Goal: Task Accomplishment & Management: Use online tool/utility

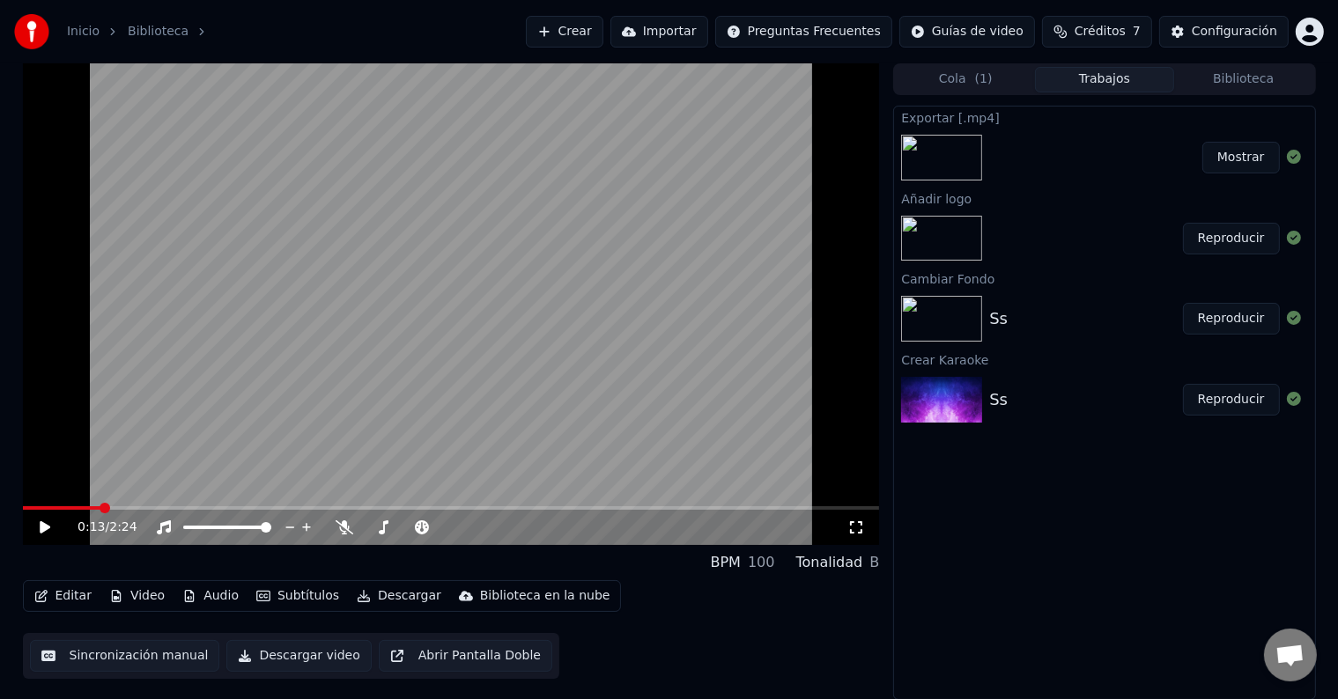
click at [152, 591] on button "Video" at bounding box center [137, 596] width 70 height 25
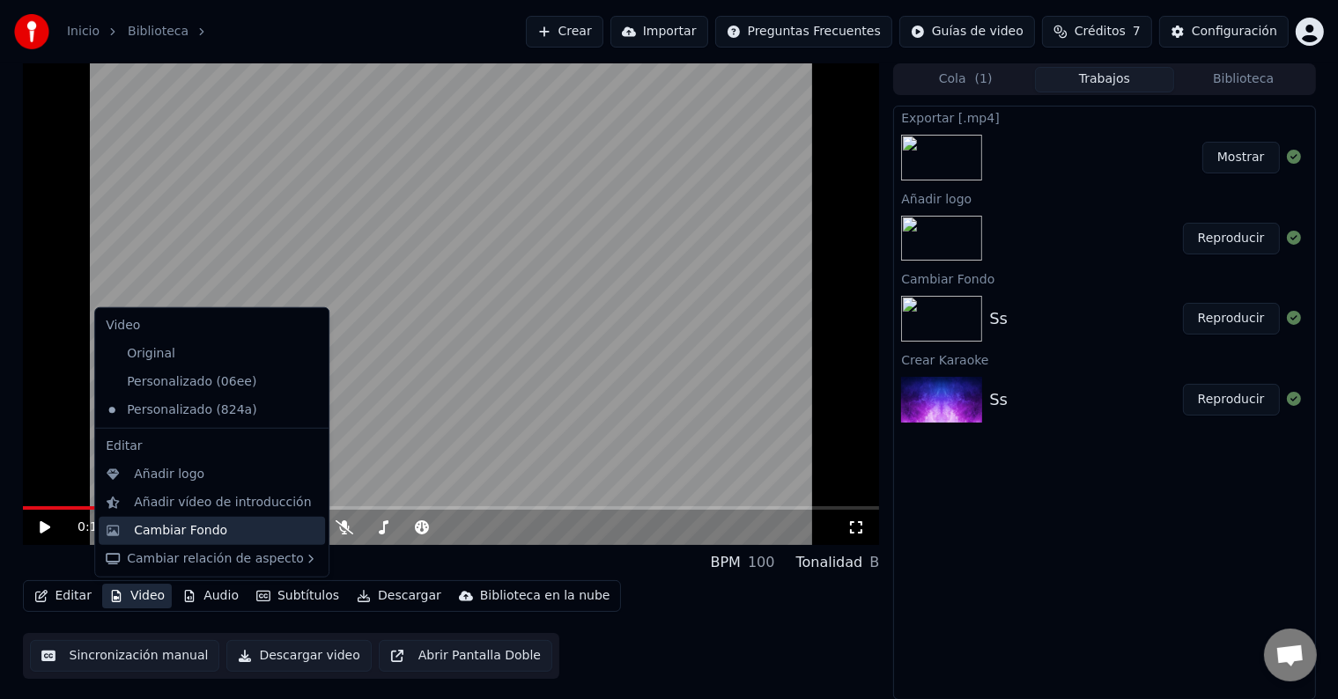
click at [177, 522] on div "Cambiar Fondo" at bounding box center [180, 531] width 93 height 18
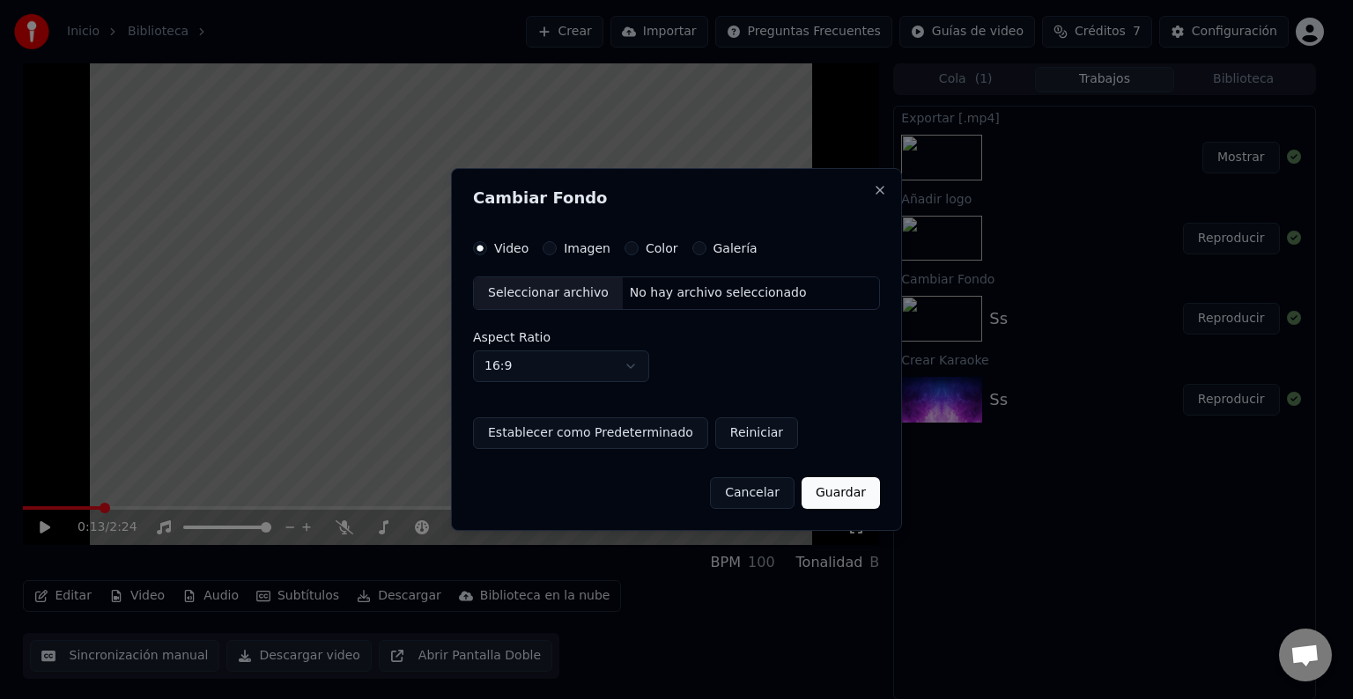
click at [546, 247] on button "Imagen" at bounding box center [550, 248] width 14 height 14
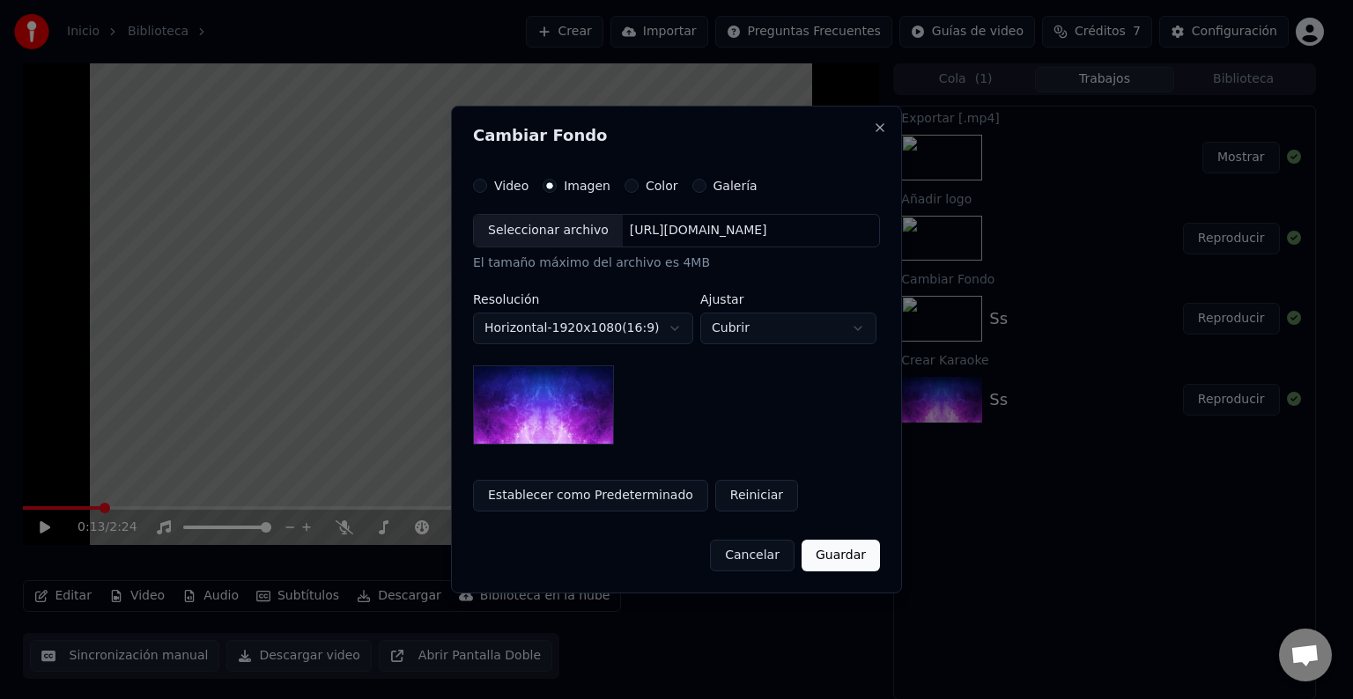
click at [539, 233] on div "Seleccionar archivo" at bounding box center [548, 231] width 149 height 32
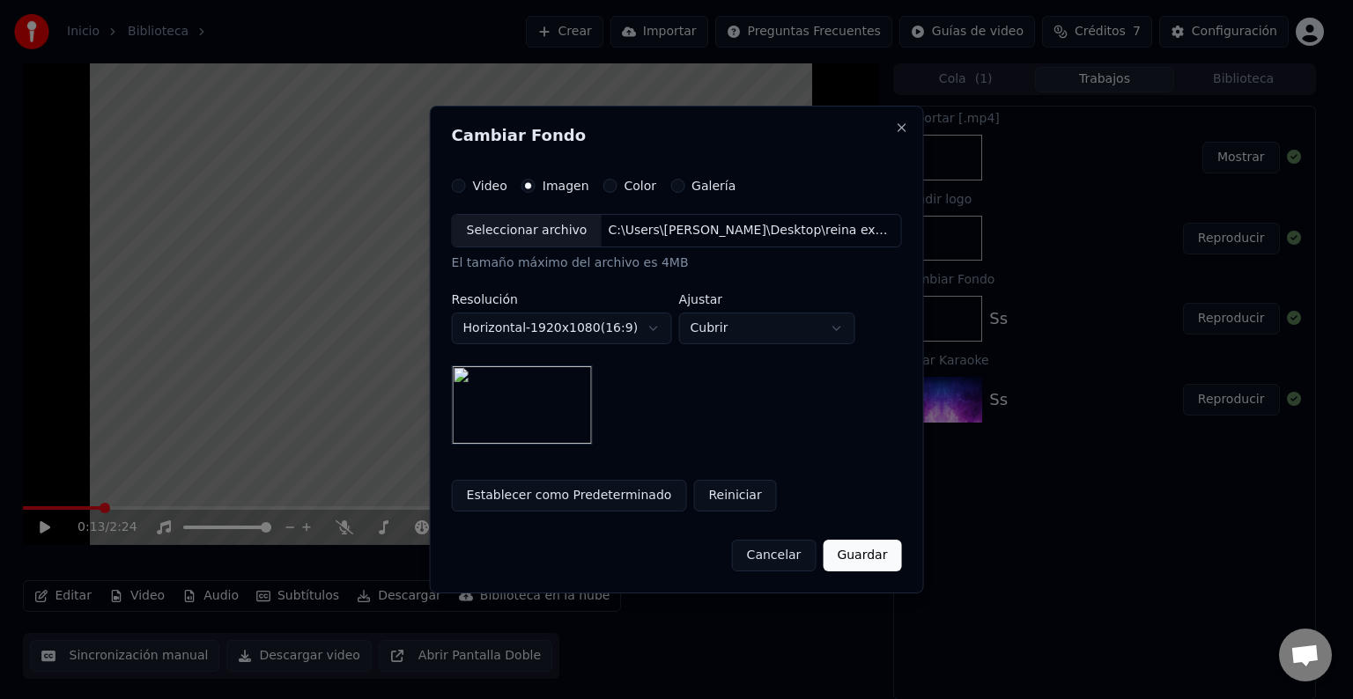
click at [862, 551] on button "Guardar" at bounding box center [862, 556] width 78 height 32
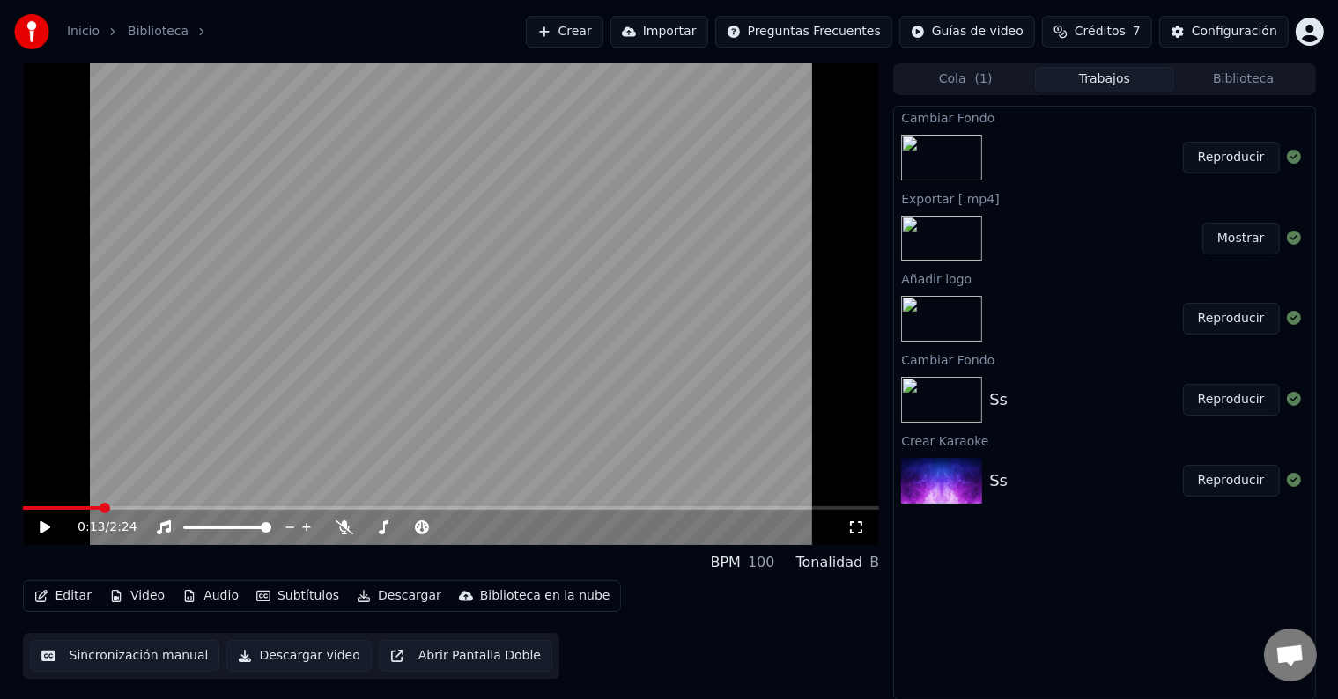
click at [1226, 159] on button "Reproducir" at bounding box center [1231, 158] width 97 height 32
click at [42, 529] on icon at bounding box center [45, 527] width 9 height 11
click at [1224, 323] on button "Reproducir" at bounding box center [1231, 319] width 97 height 32
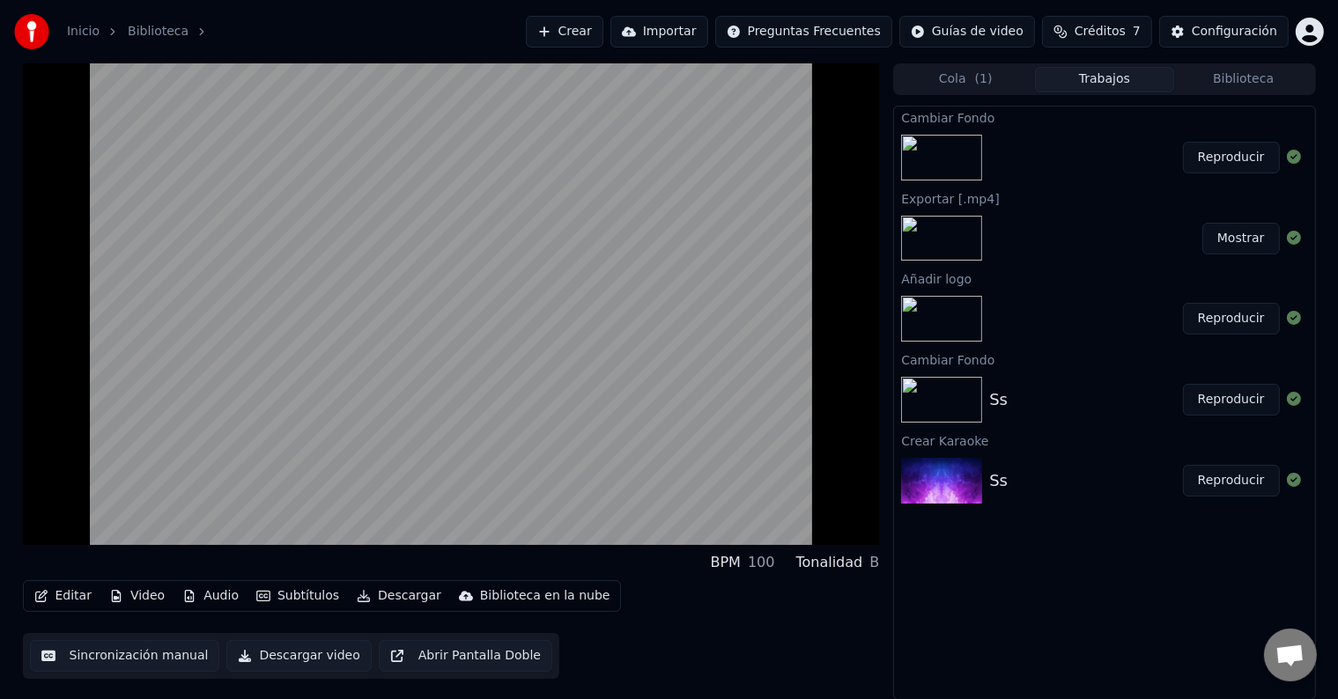
click at [1235, 156] on button "Reproducir" at bounding box center [1231, 158] width 97 height 32
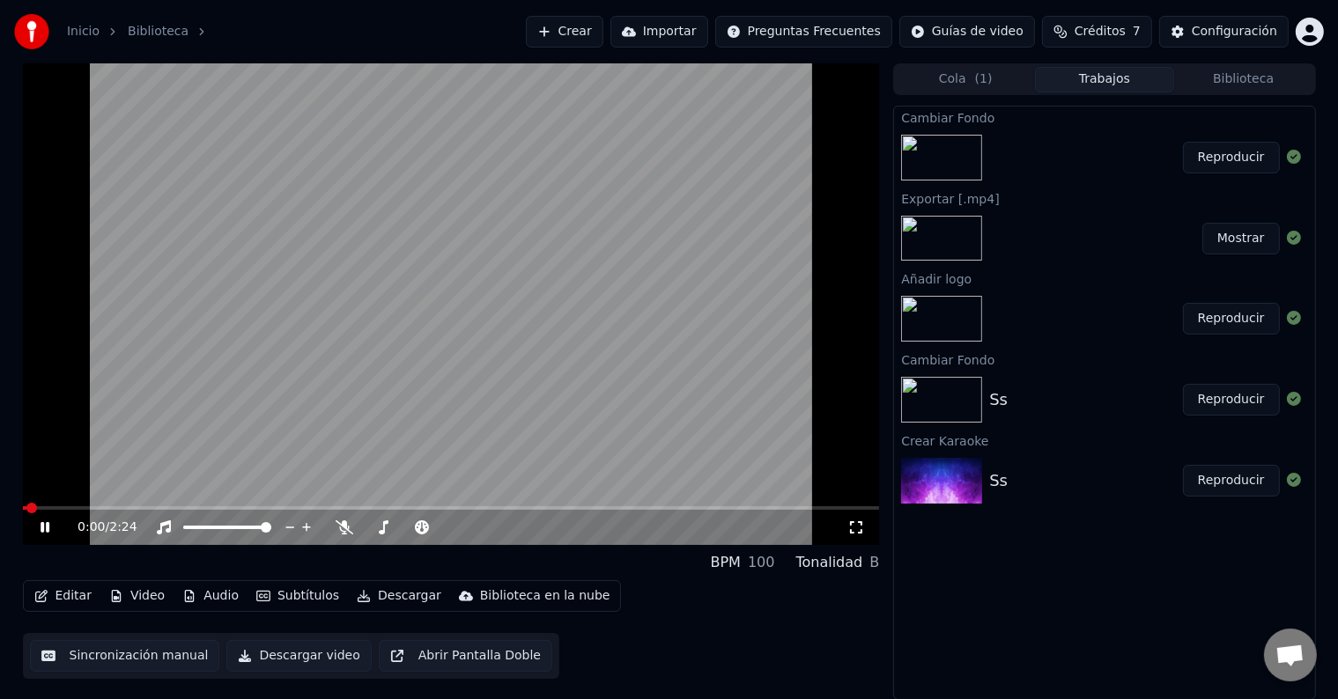
click at [41, 525] on icon at bounding box center [45, 527] width 9 height 11
click at [137, 601] on button "Video" at bounding box center [137, 596] width 70 height 25
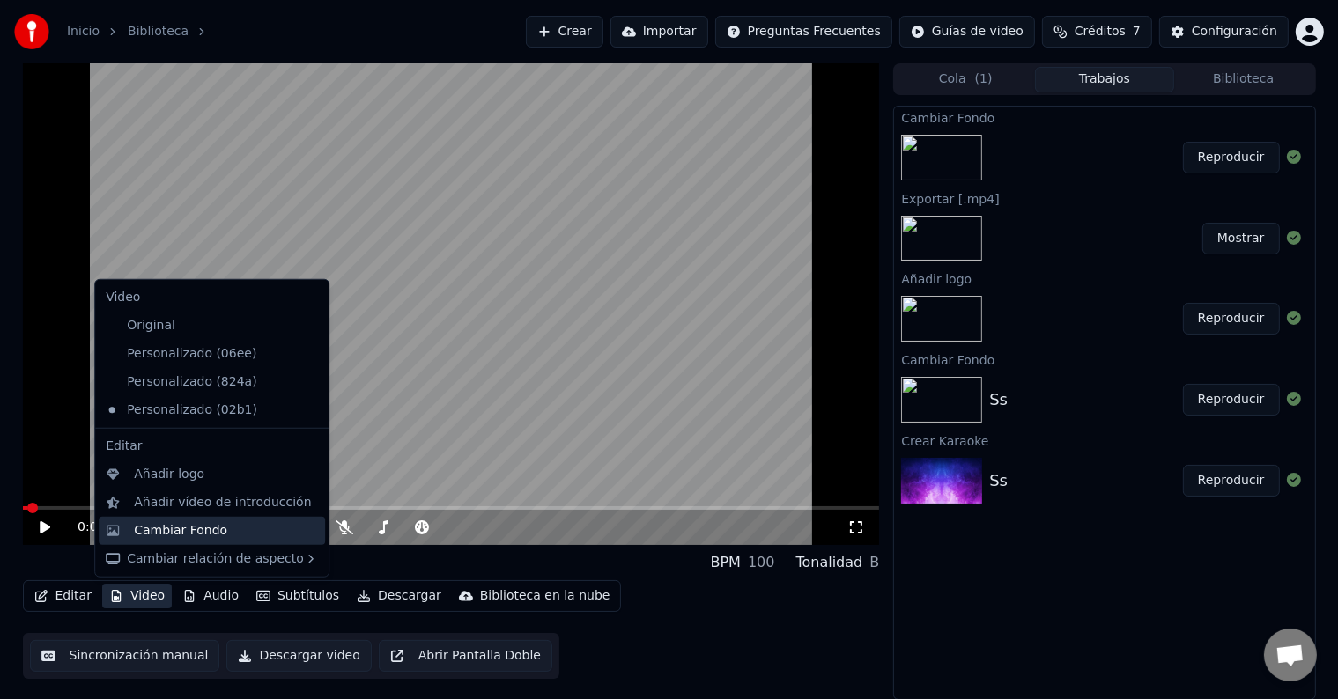
click at [198, 527] on div "Cambiar Fondo" at bounding box center [180, 531] width 93 height 18
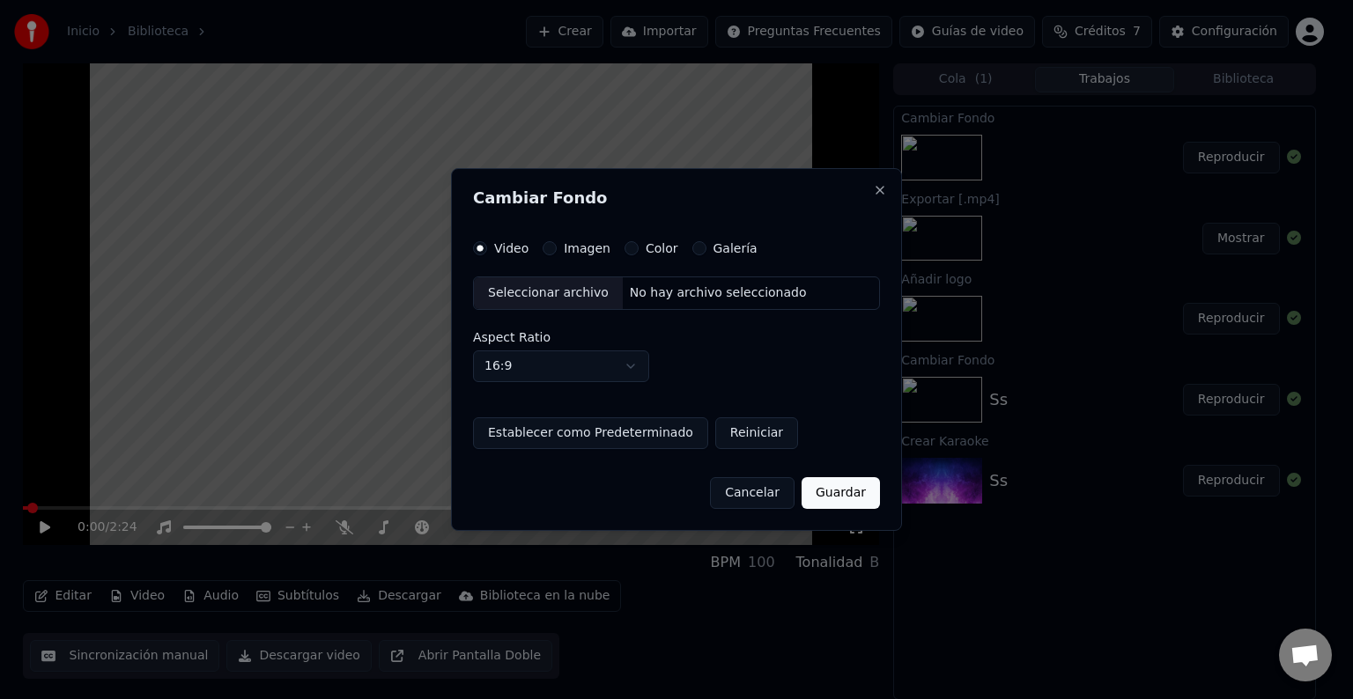
click at [543, 249] on button "Imagen" at bounding box center [550, 248] width 14 height 14
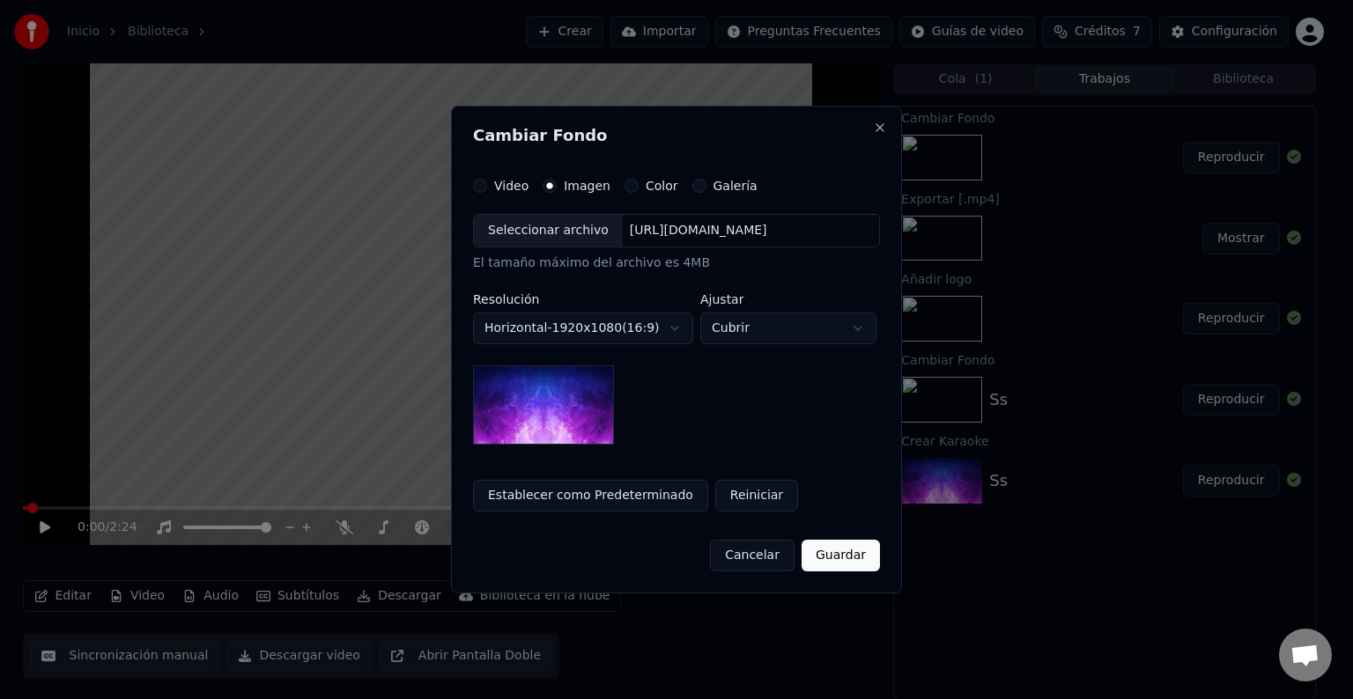
click at [527, 226] on div "Seleccionar archivo" at bounding box center [548, 231] width 149 height 32
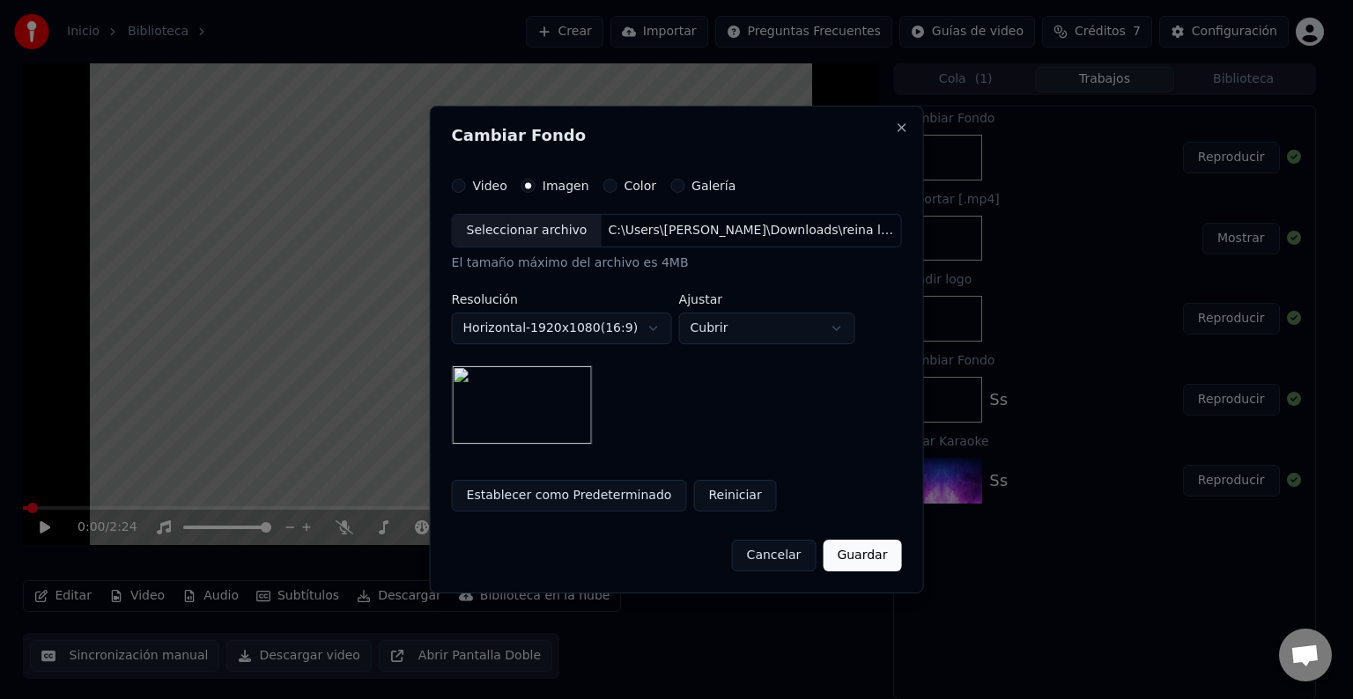
click at [866, 561] on button "Guardar" at bounding box center [862, 556] width 78 height 32
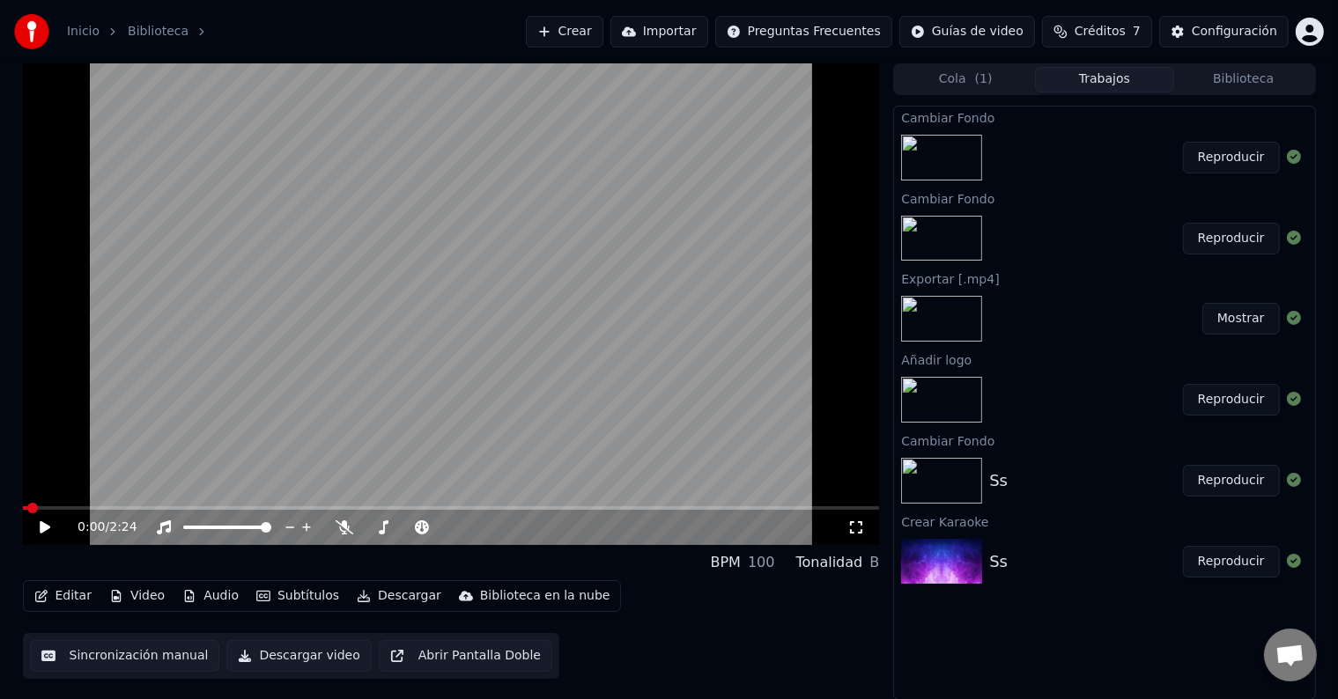
click at [1213, 156] on button "Reproducir" at bounding box center [1231, 158] width 97 height 32
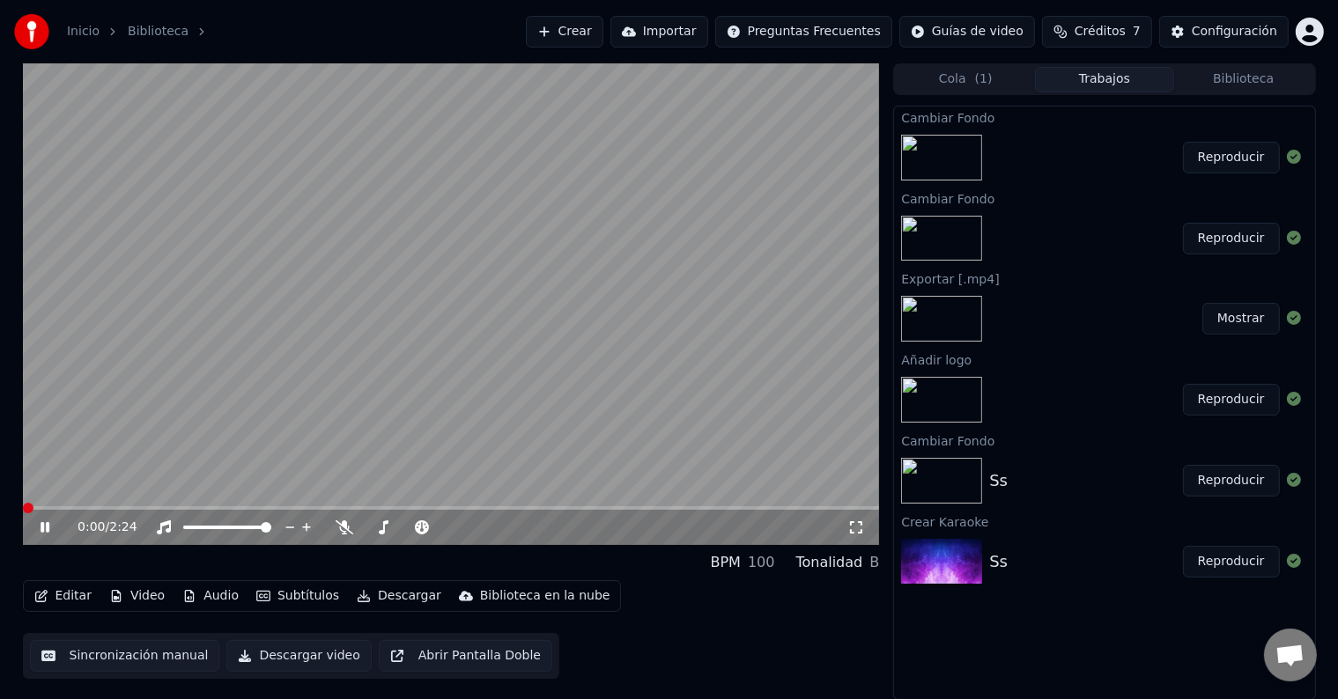
click at [46, 529] on icon at bounding box center [45, 527] width 9 height 11
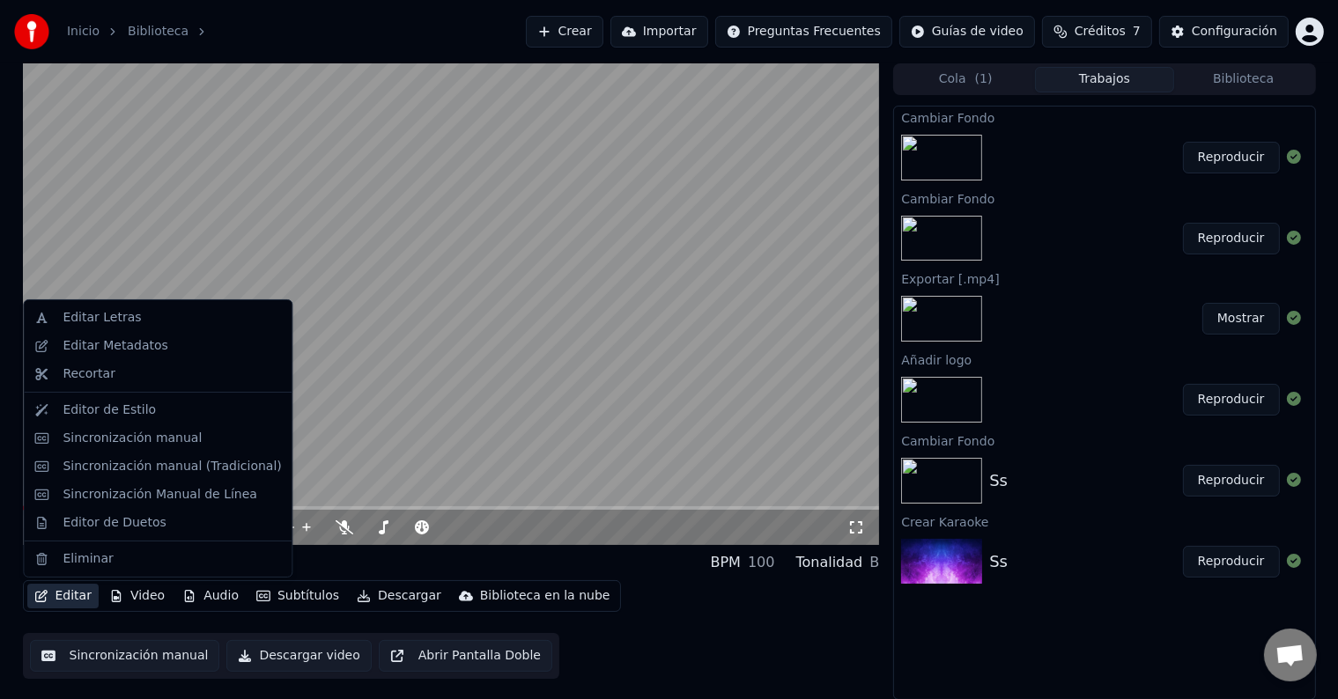
click at [58, 598] on button "Editar" at bounding box center [62, 596] width 71 height 25
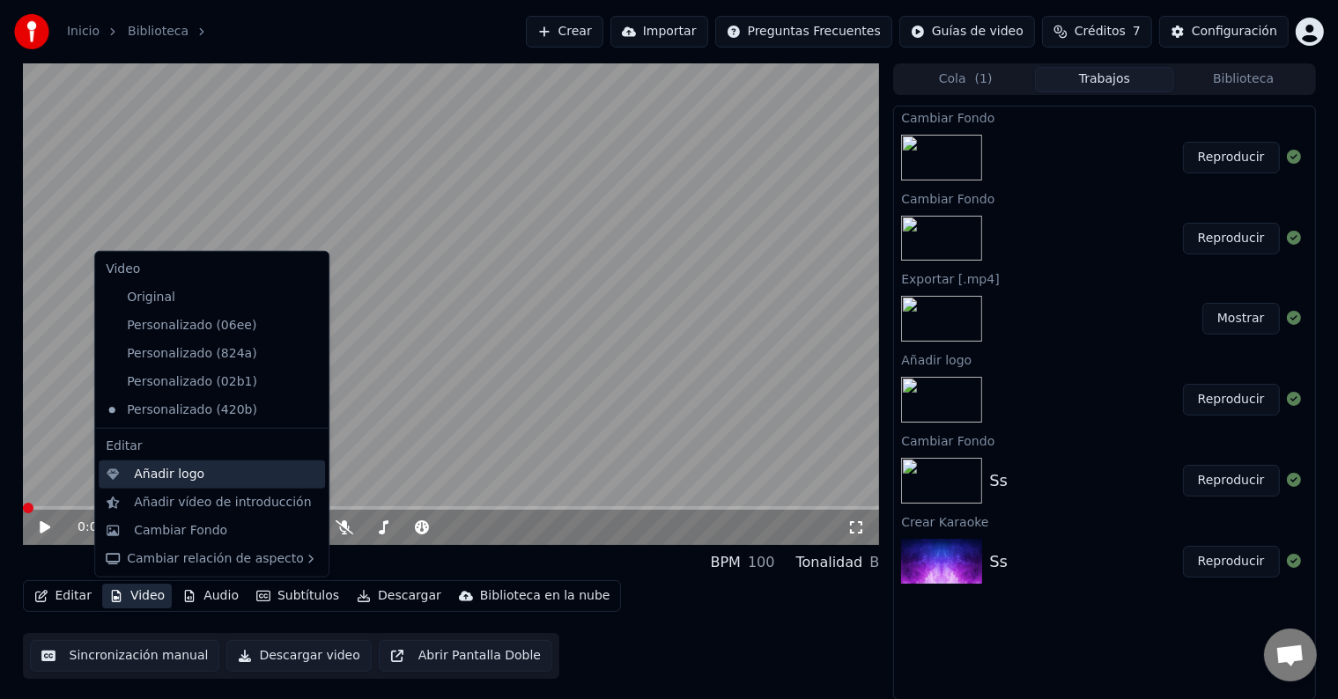
click at [176, 481] on div "Añadir logo" at bounding box center [169, 475] width 70 height 18
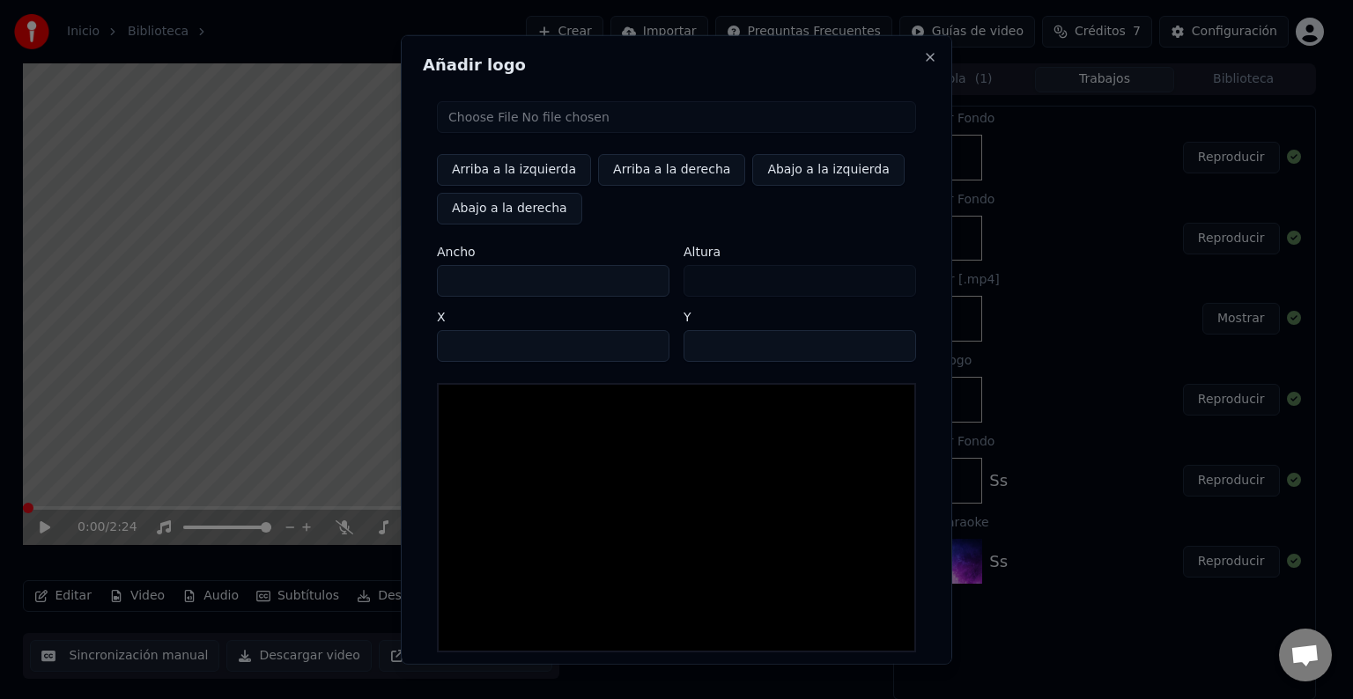
click at [497, 117] on input "file" at bounding box center [676, 117] width 479 height 32
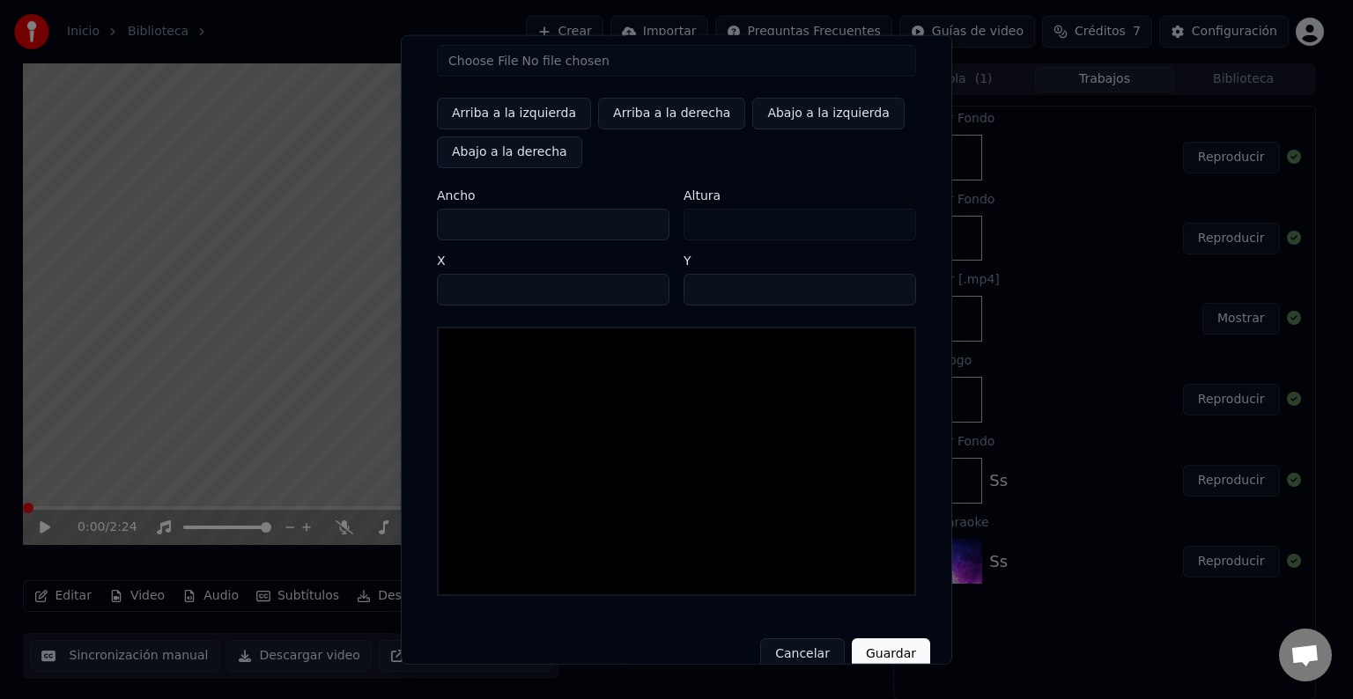
type input "**********"
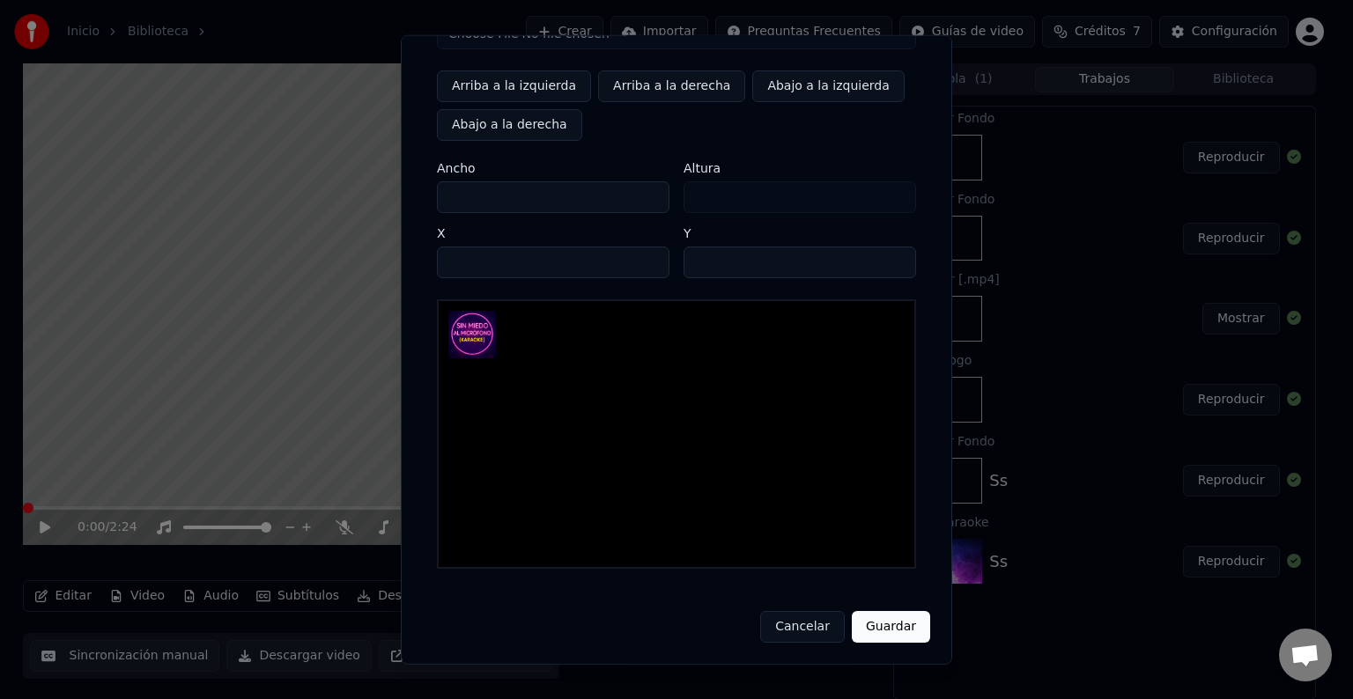
click at [888, 624] on button "Guardar" at bounding box center [891, 627] width 78 height 32
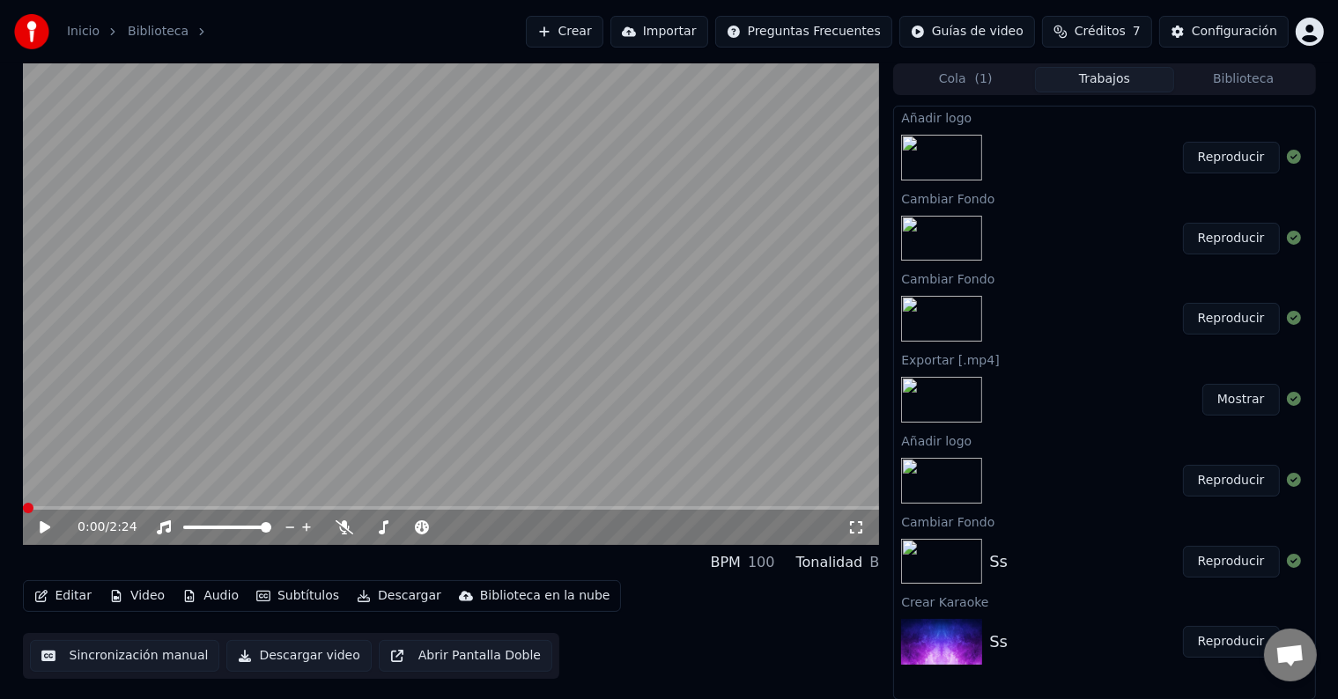
click at [396, 596] on button "Descargar" at bounding box center [399, 596] width 99 height 25
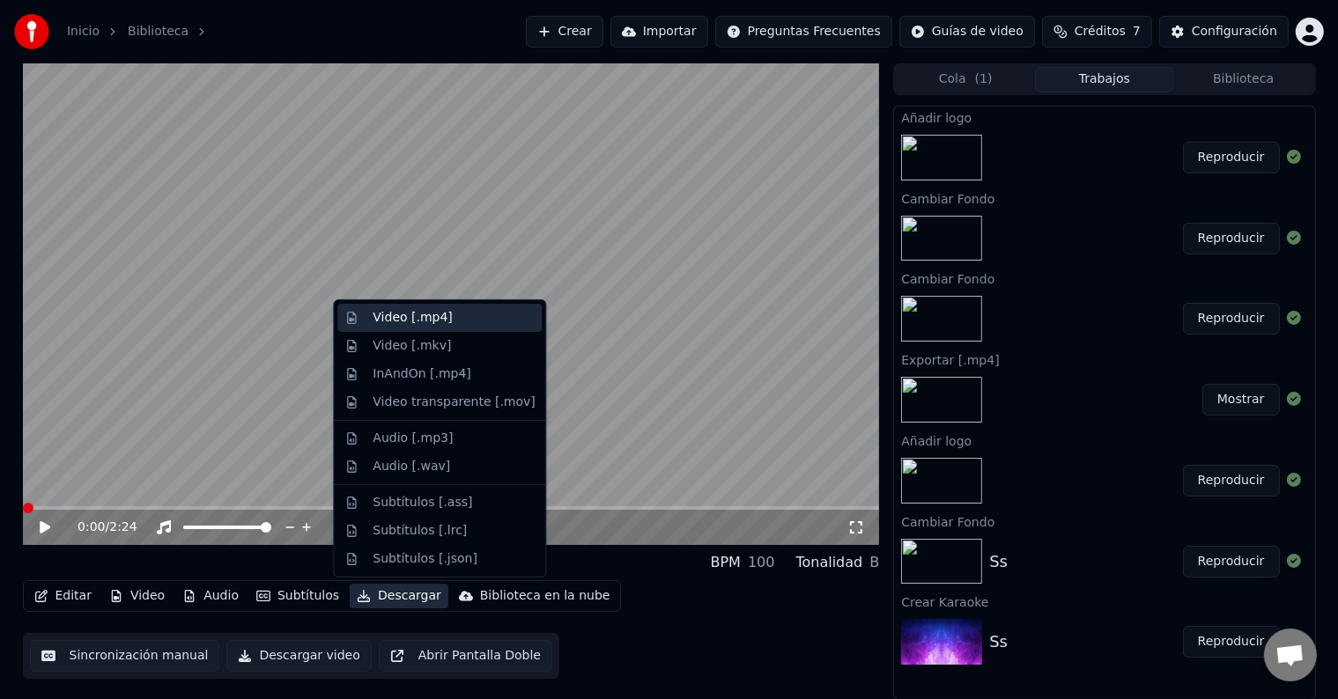
click at [426, 328] on div "Video [.mp4]" at bounding box center [439, 318] width 204 height 28
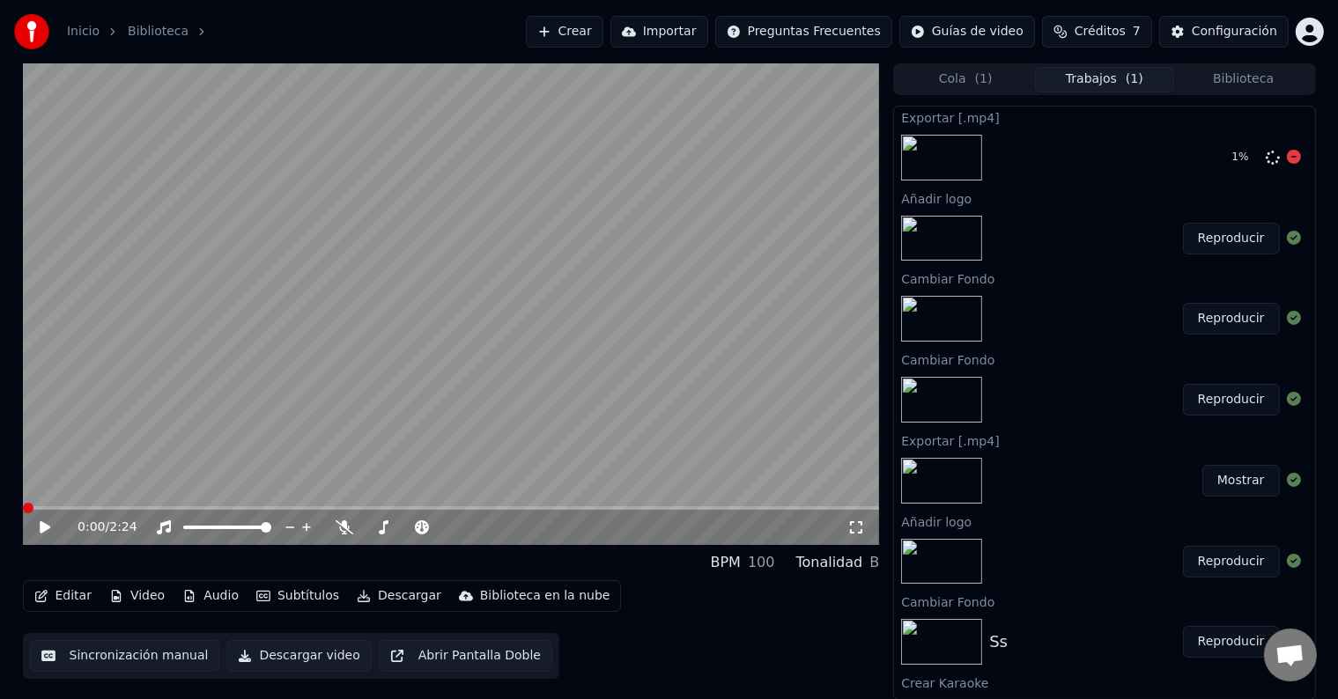
click at [1269, 152] on div "1 %" at bounding box center [1263, 157] width 76 height 21
click at [1287, 159] on icon at bounding box center [1294, 157] width 14 height 14
click at [566, 331] on video at bounding box center [451, 304] width 857 height 482
click at [44, 523] on icon at bounding box center [57, 528] width 41 height 14
click at [73, 605] on button "Editar" at bounding box center [62, 596] width 71 height 25
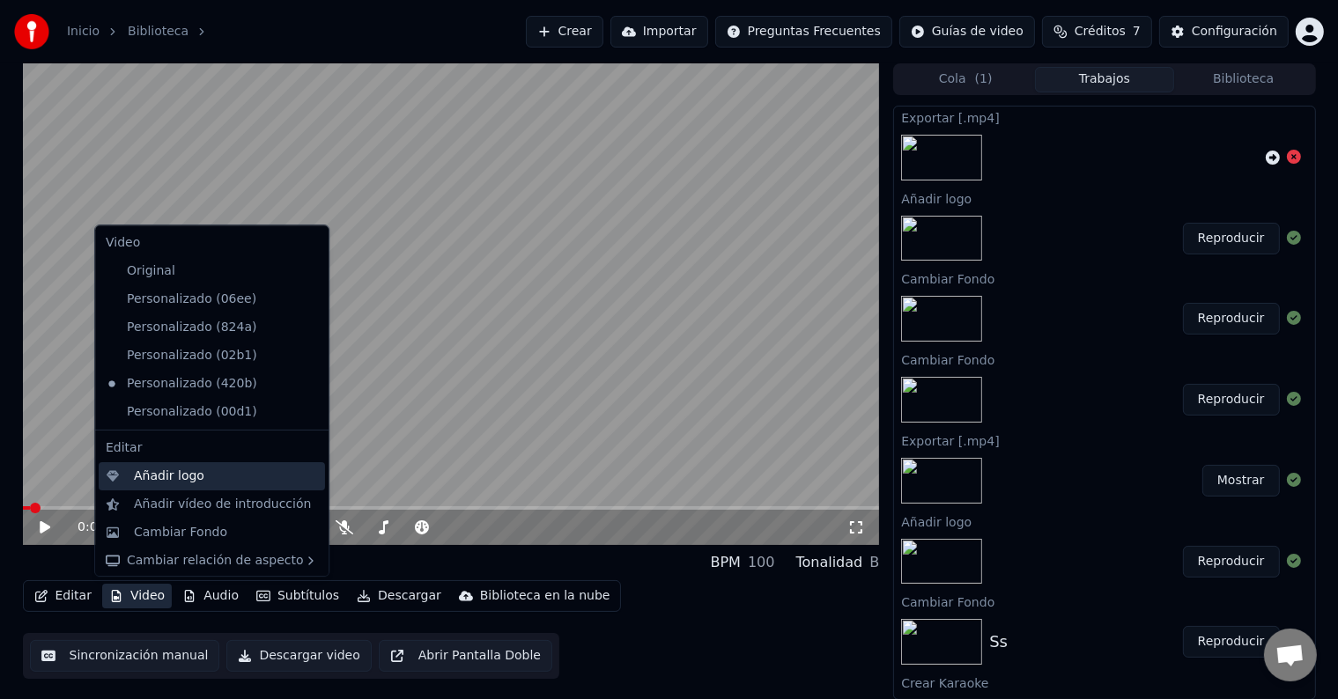
click at [181, 473] on div "Añadir logo" at bounding box center [169, 477] width 70 height 18
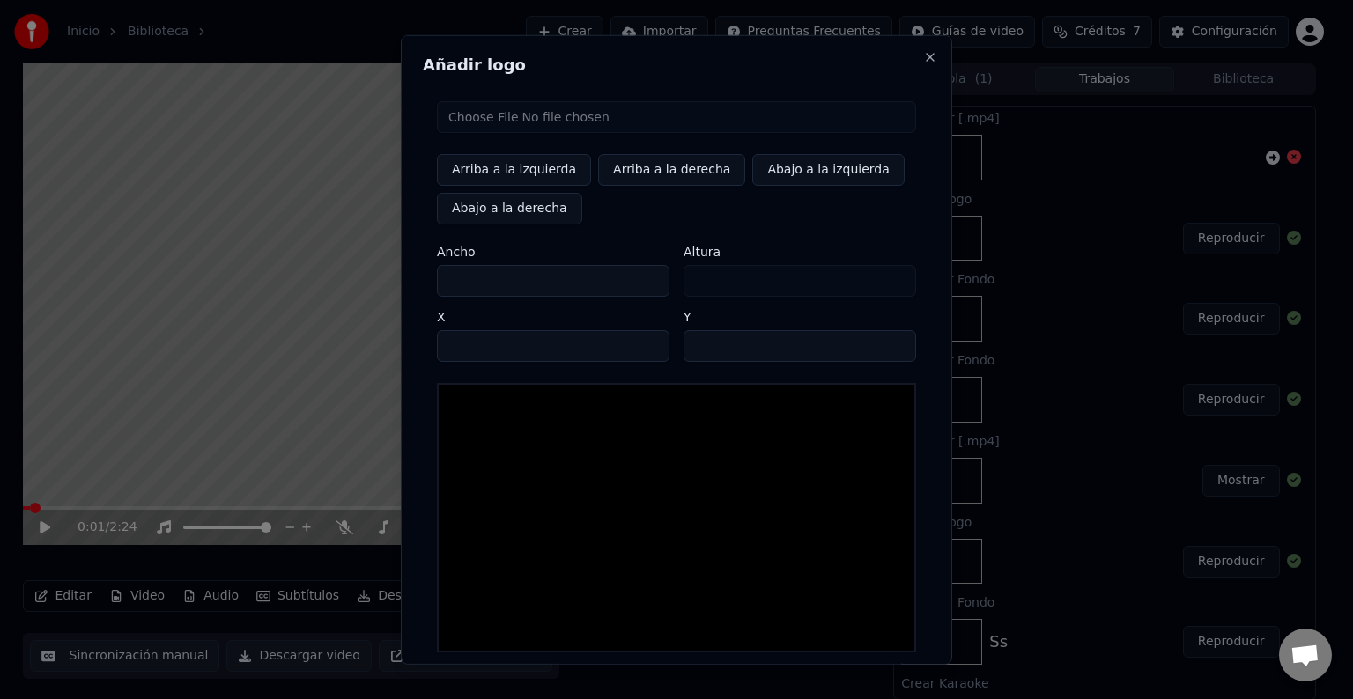
click at [500, 115] on input "file" at bounding box center [676, 117] width 479 height 32
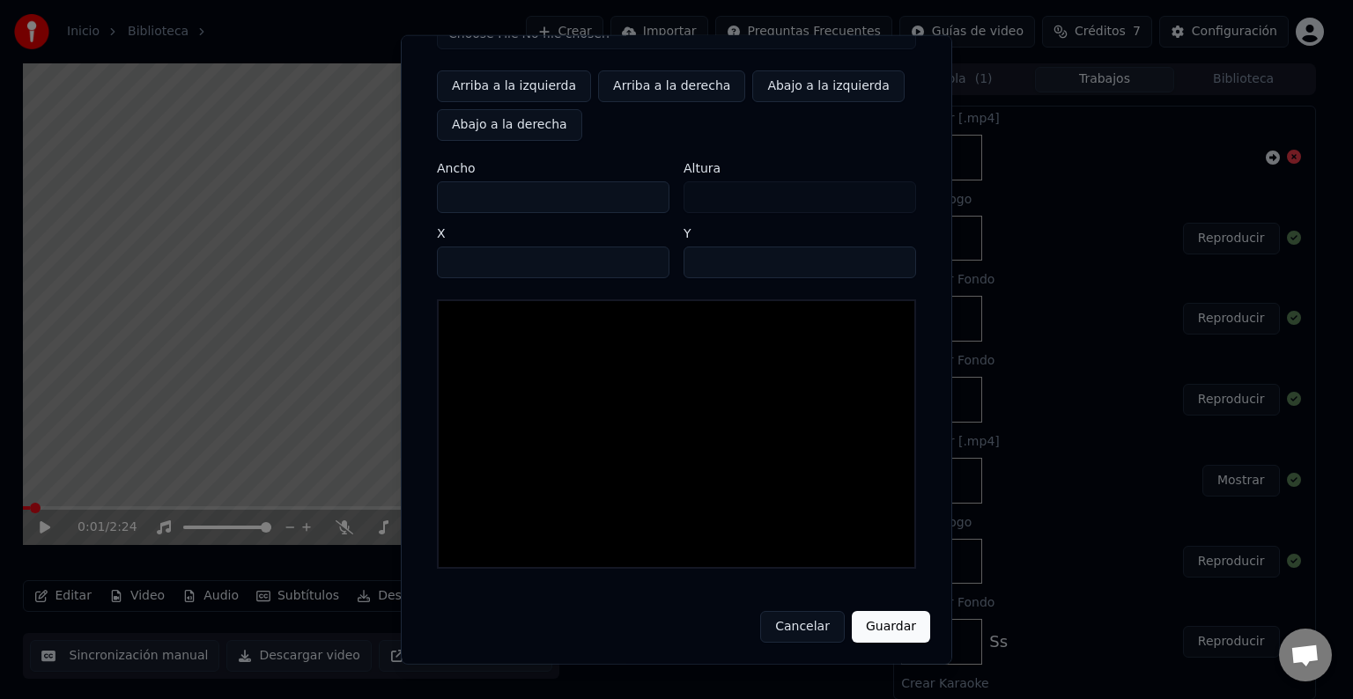
type input "**********"
click at [886, 619] on button "Guardar" at bounding box center [891, 627] width 78 height 32
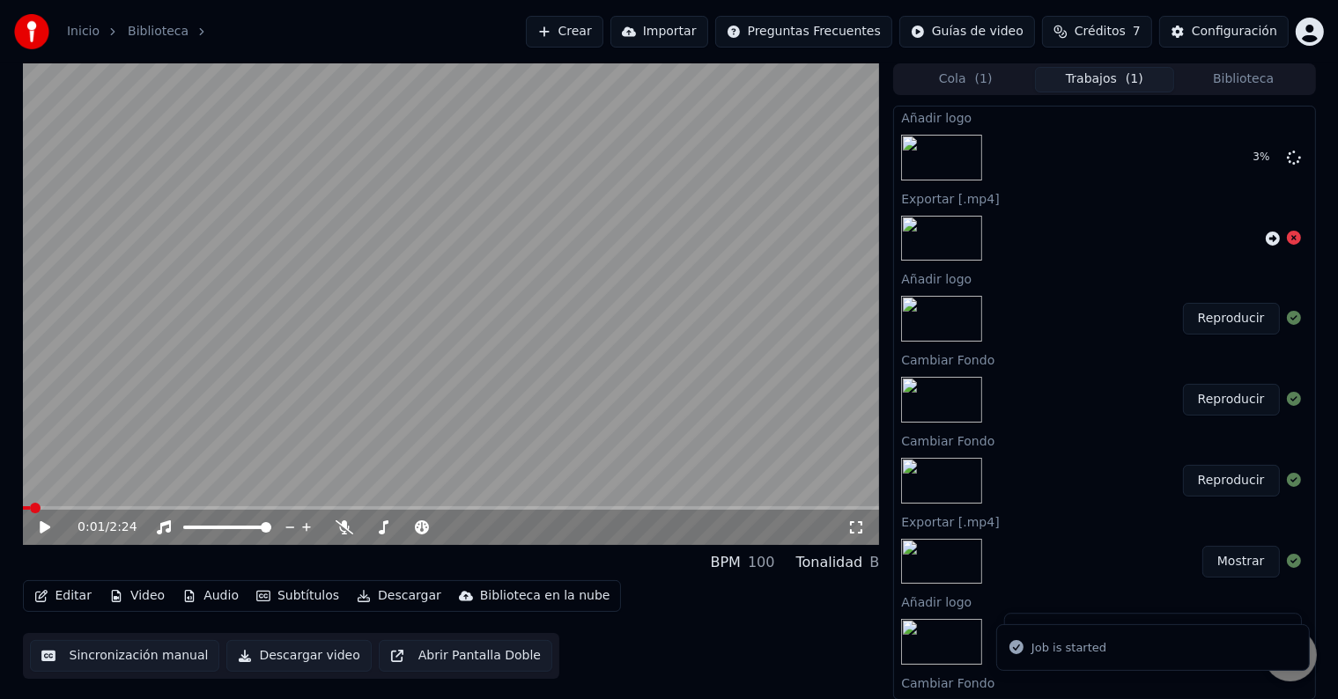
click at [1216, 315] on button "Reproducir" at bounding box center [1231, 319] width 97 height 32
click at [1287, 152] on icon at bounding box center [1294, 157] width 14 height 14
click at [47, 527] on icon at bounding box center [45, 527] width 9 height 11
click at [386, 594] on button "Descargar" at bounding box center [399, 596] width 99 height 25
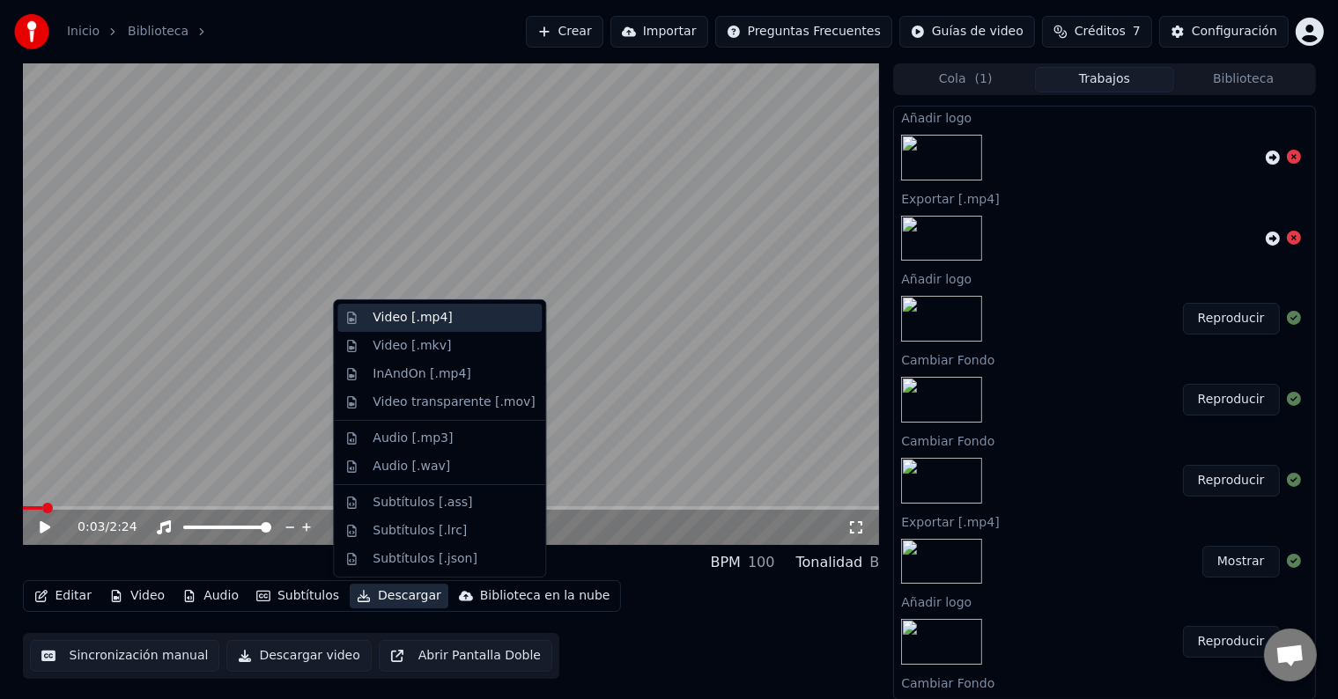
click at [406, 322] on div "Video [.mp4]" at bounding box center [412, 318] width 79 height 18
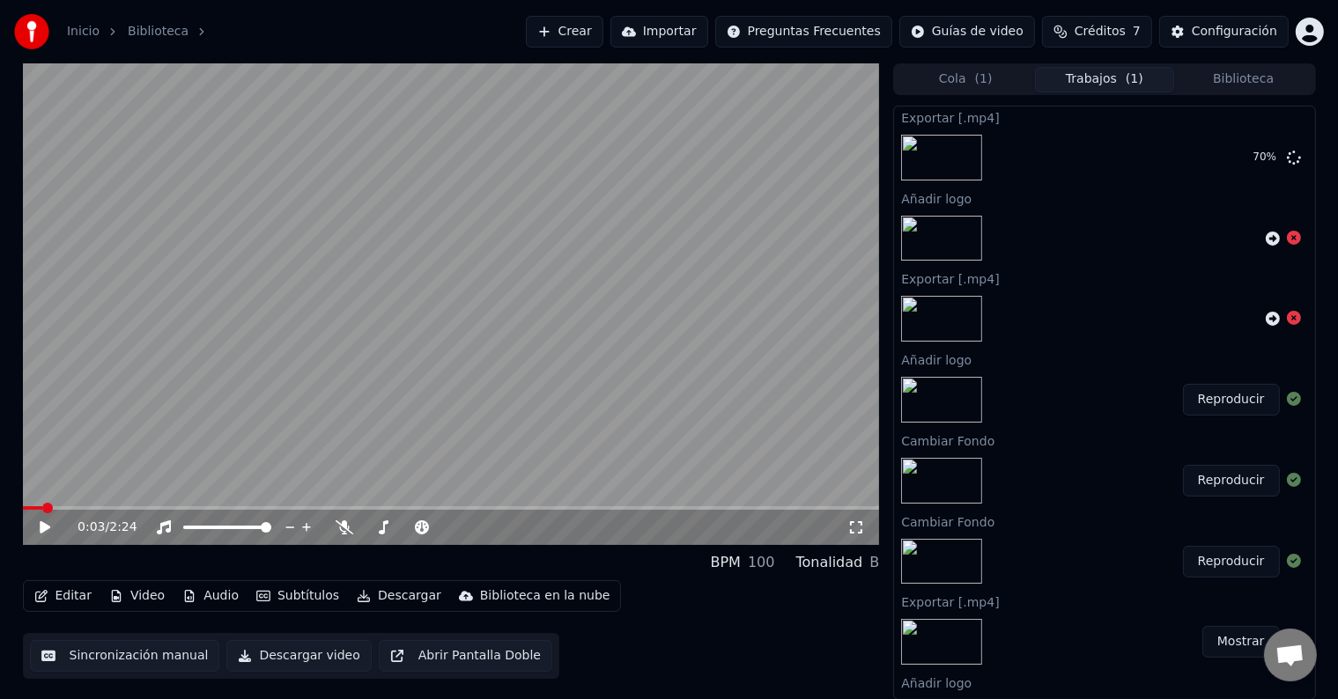
click at [784, 646] on div "Editar Video Audio Subtítulos Descargar Biblioteca en la nube Sincronización ma…" at bounding box center [451, 630] width 857 height 99
click at [1223, 159] on button "Mostrar" at bounding box center [1241, 158] width 78 height 32
click at [345, 525] on icon at bounding box center [345, 528] width 18 height 14
click at [282, 345] on video at bounding box center [451, 304] width 857 height 482
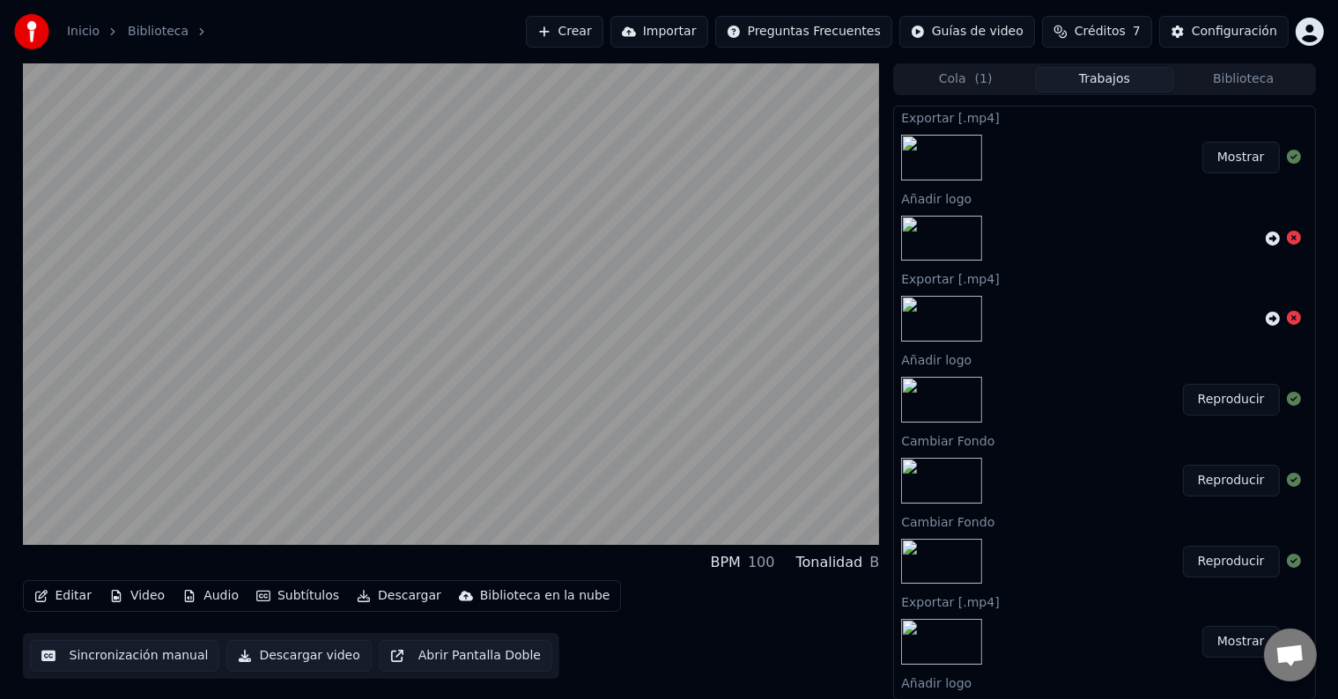
click at [309, 337] on video at bounding box center [451, 304] width 857 height 482
